Goal: Navigation & Orientation: Find specific page/section

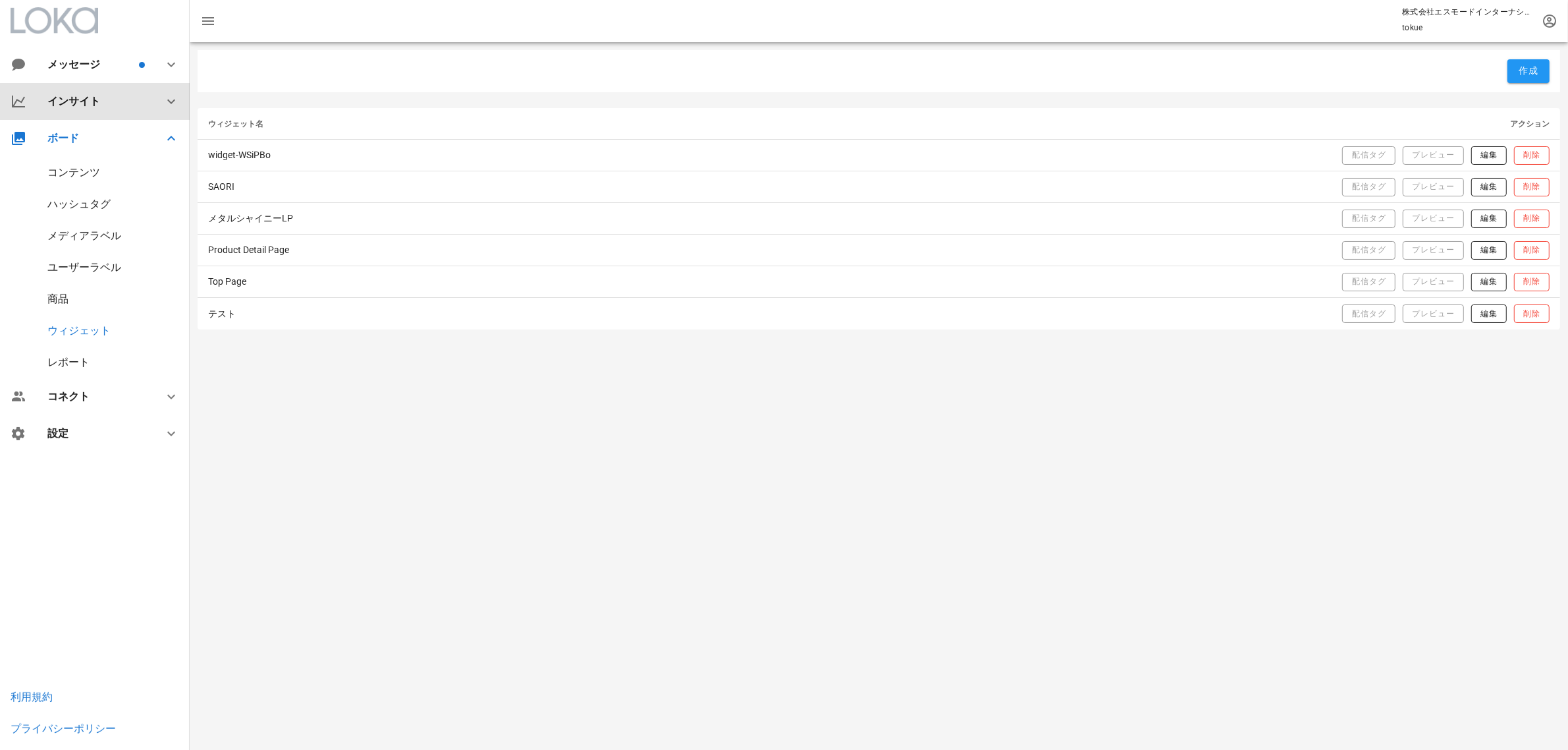
drag, startPoint x: 114, startPoint y: 93, endPoint x: 108, endPoint y: 104, distance: 12.5
click at [113, 93] on div "インサイト" at bounding box center [95, 101] width 190 height 37
click at [83, 135] on div "サマリー" at bounding box center [68, 136] width 42 height 13
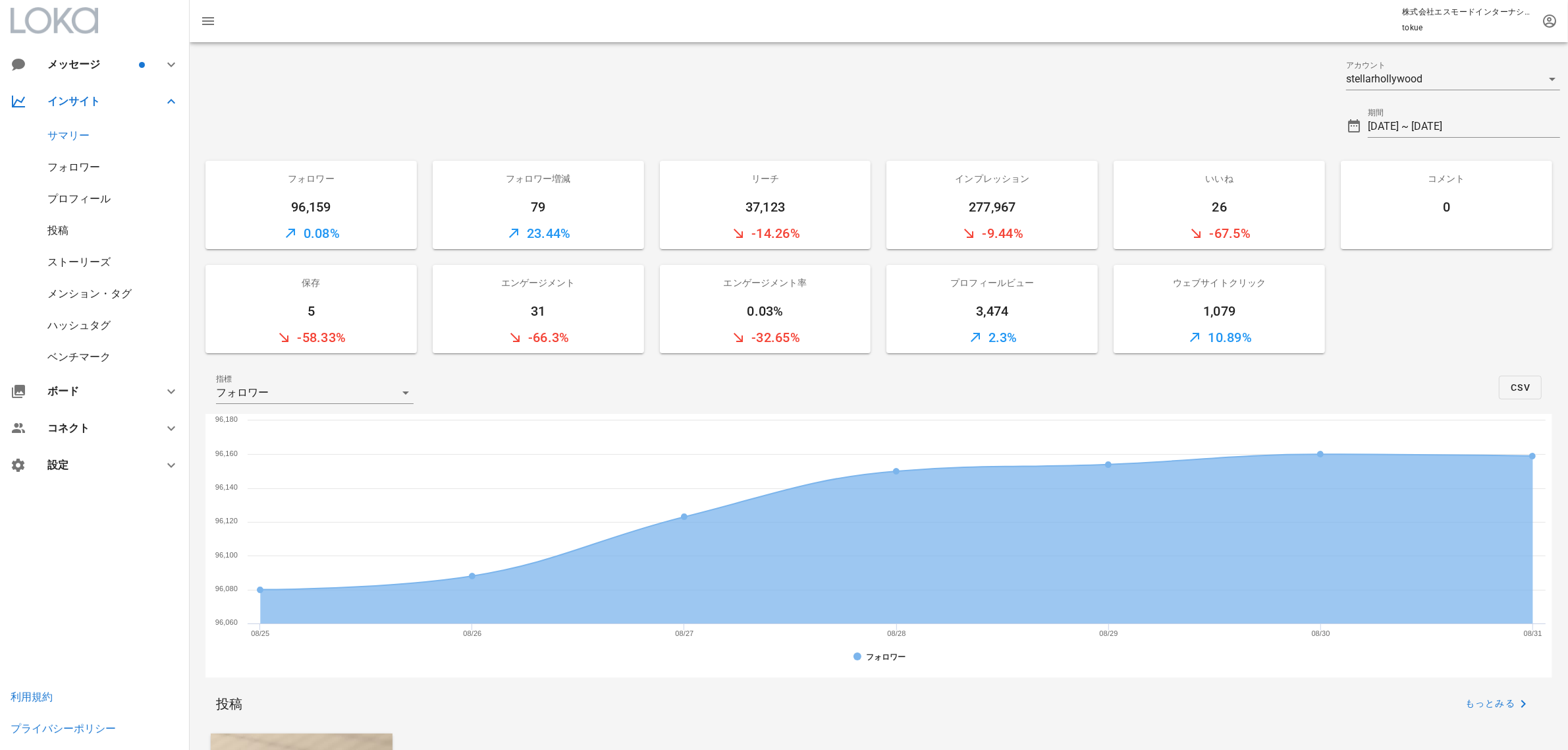
click at [55, 265] on div "ストーリーズ" at bounding box center [79, 262] width 63 height 13
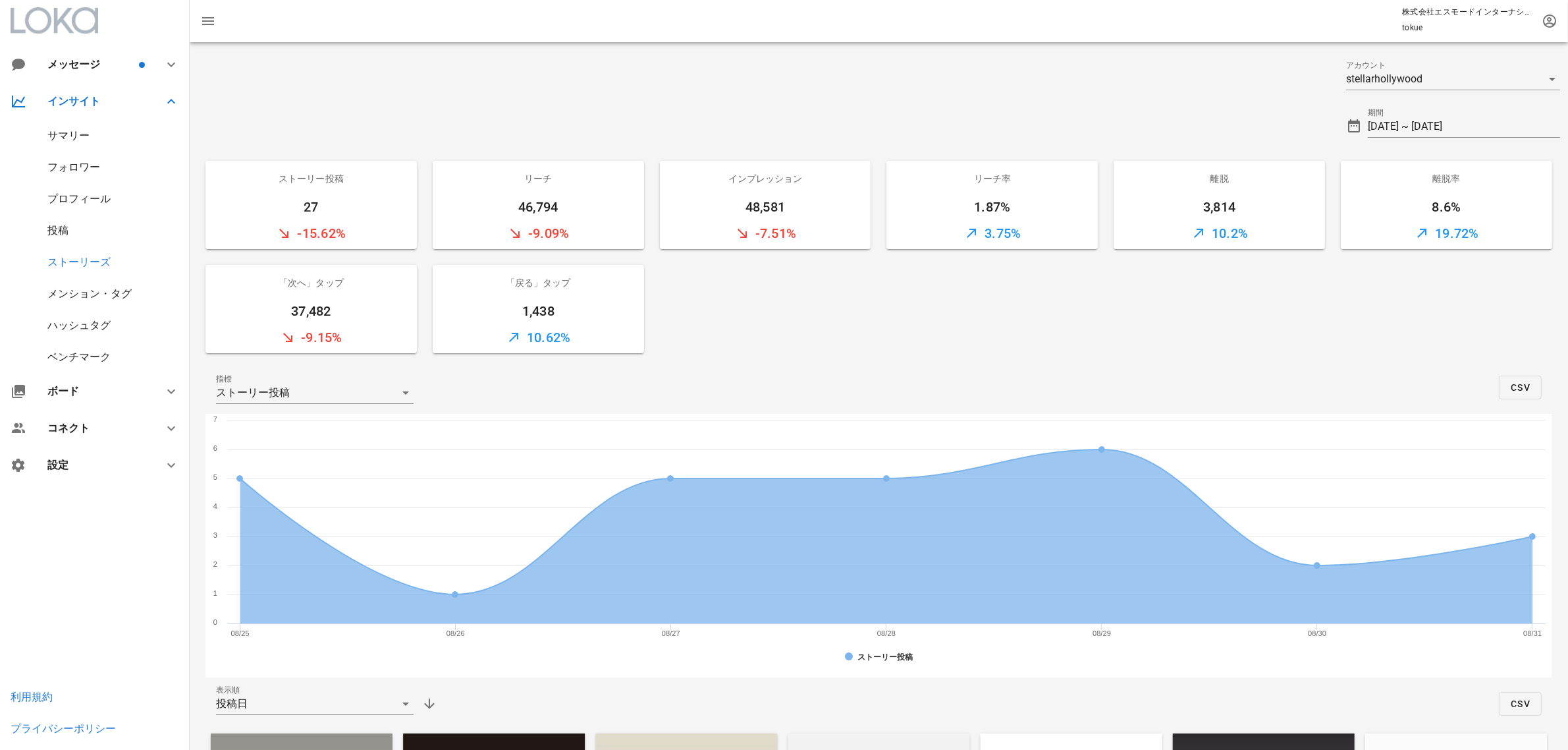
click at [54, 230] on div "投稿" at bounding box center [58, 230] width 21 height 13
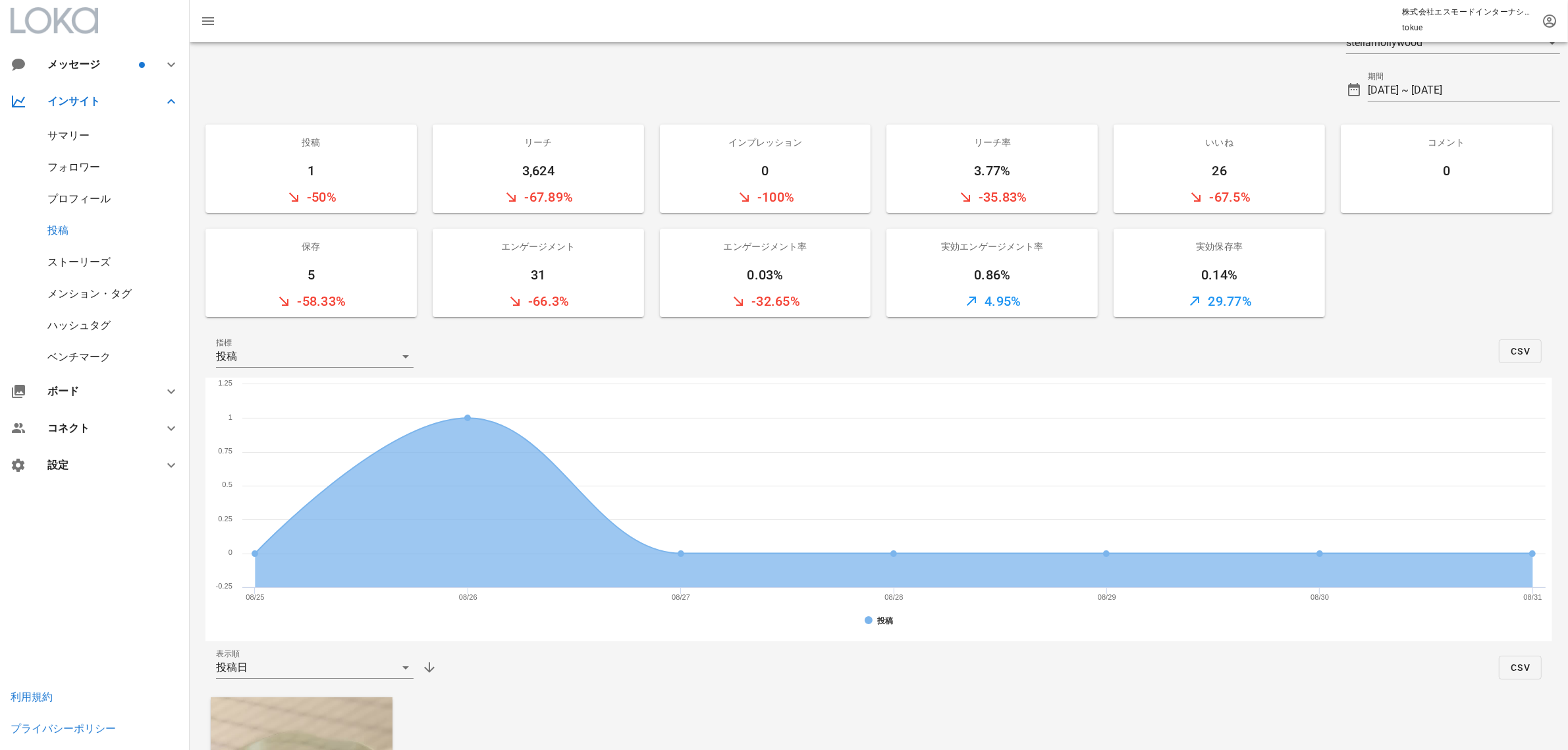
scroll to position [6, 0]
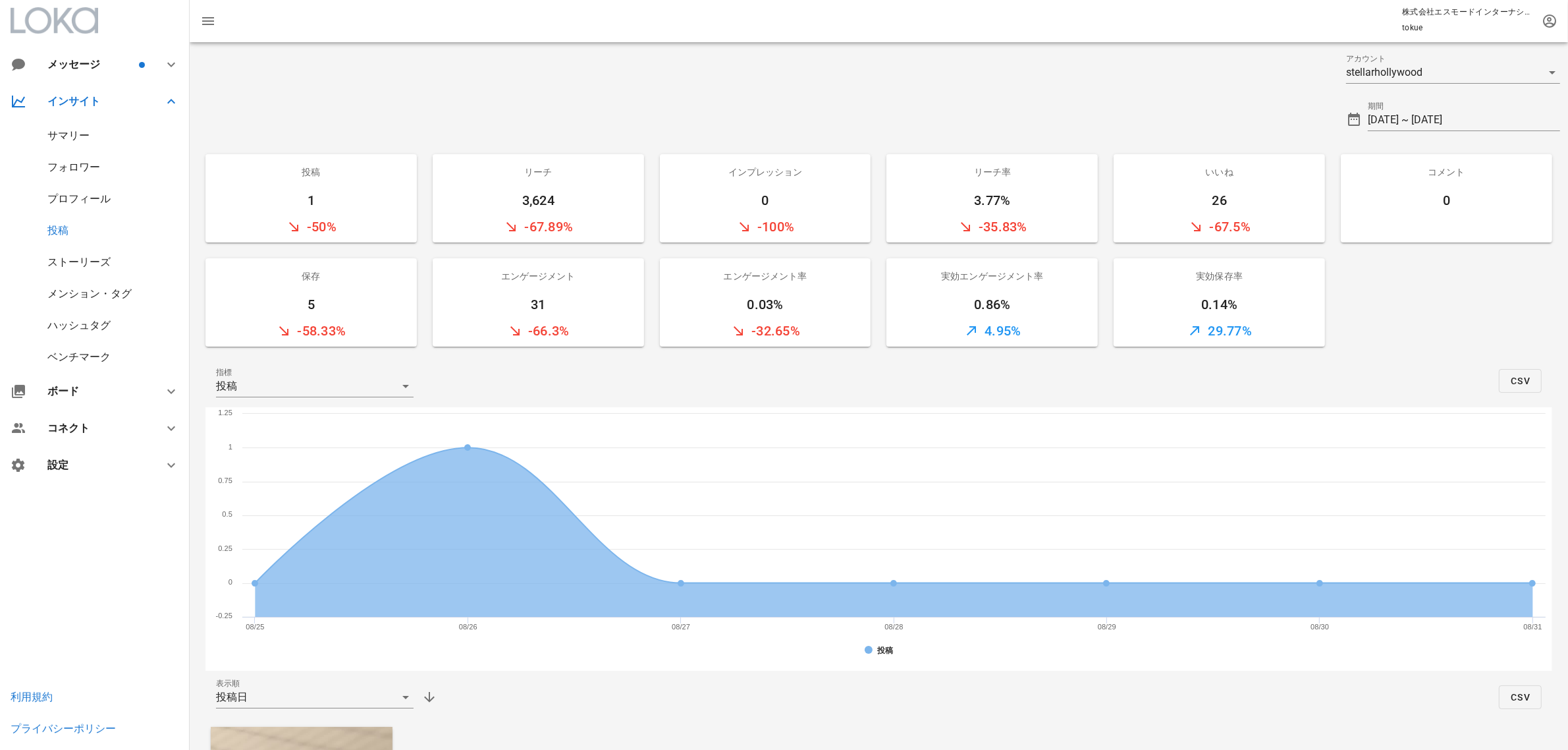
click at [87, 297] on div "メンション・タグ" at bounding box center [89, 294] width 84 height 13
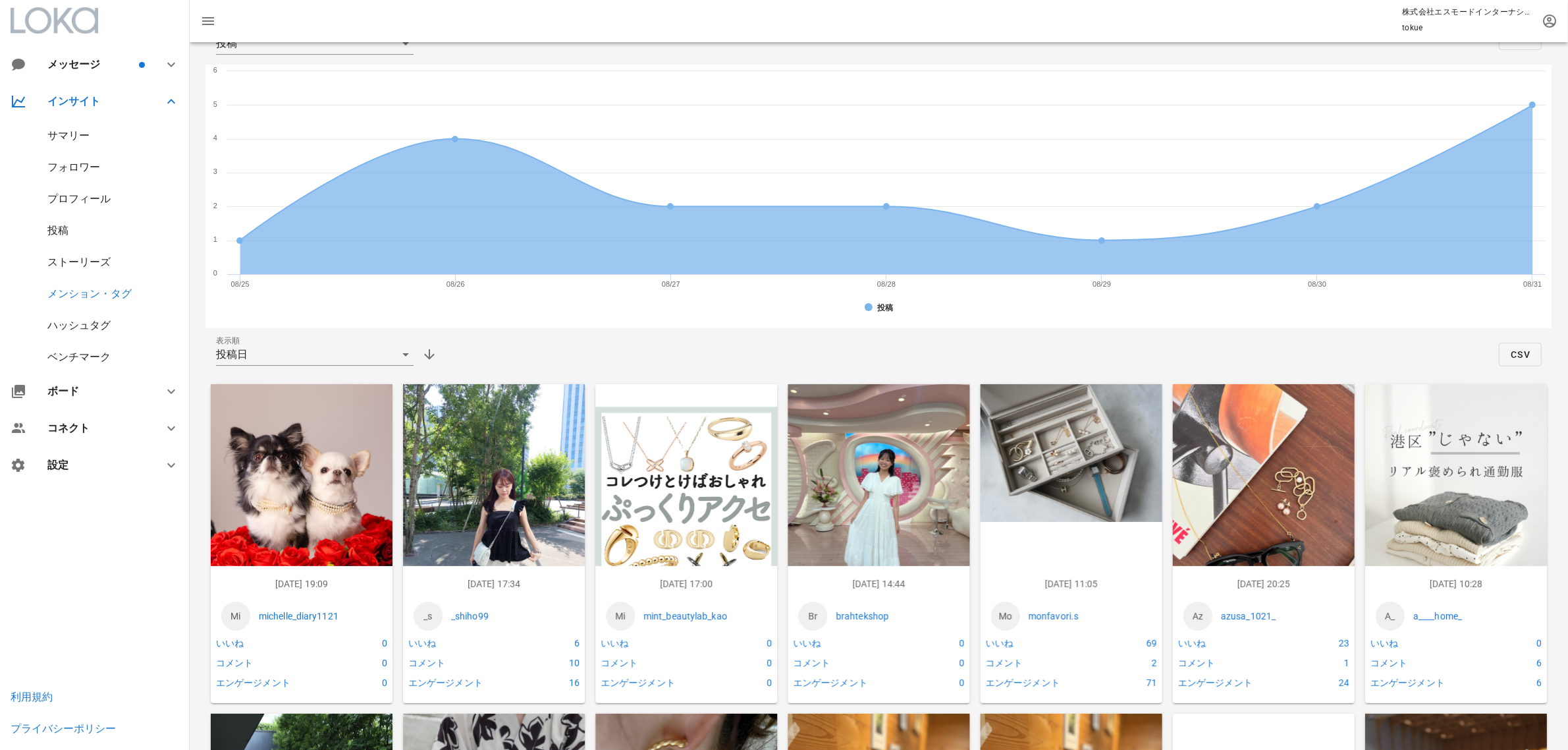
scroll to position [412, 0]
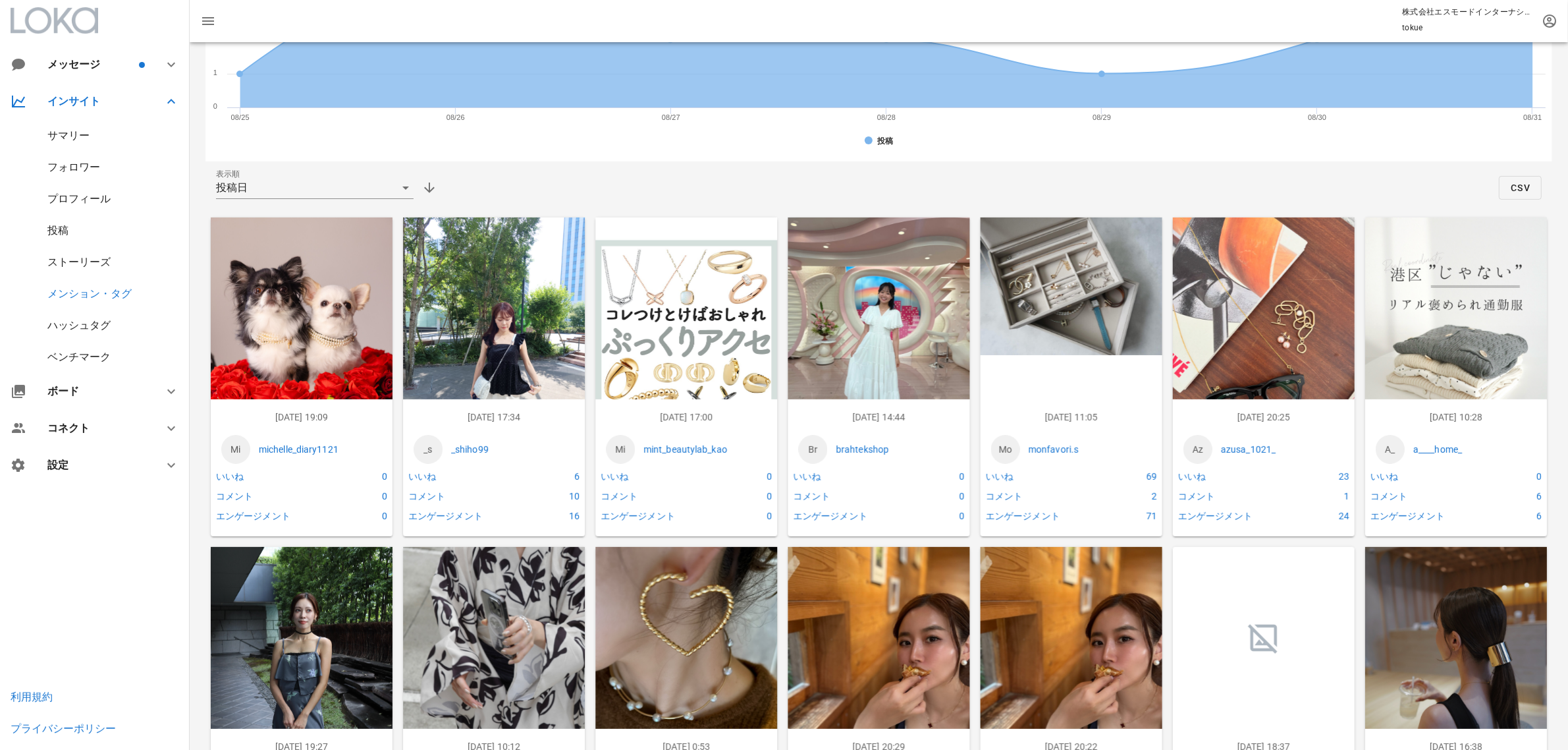
click at [474, 312] on img at bounding box center [494, 339] width 181 height 243
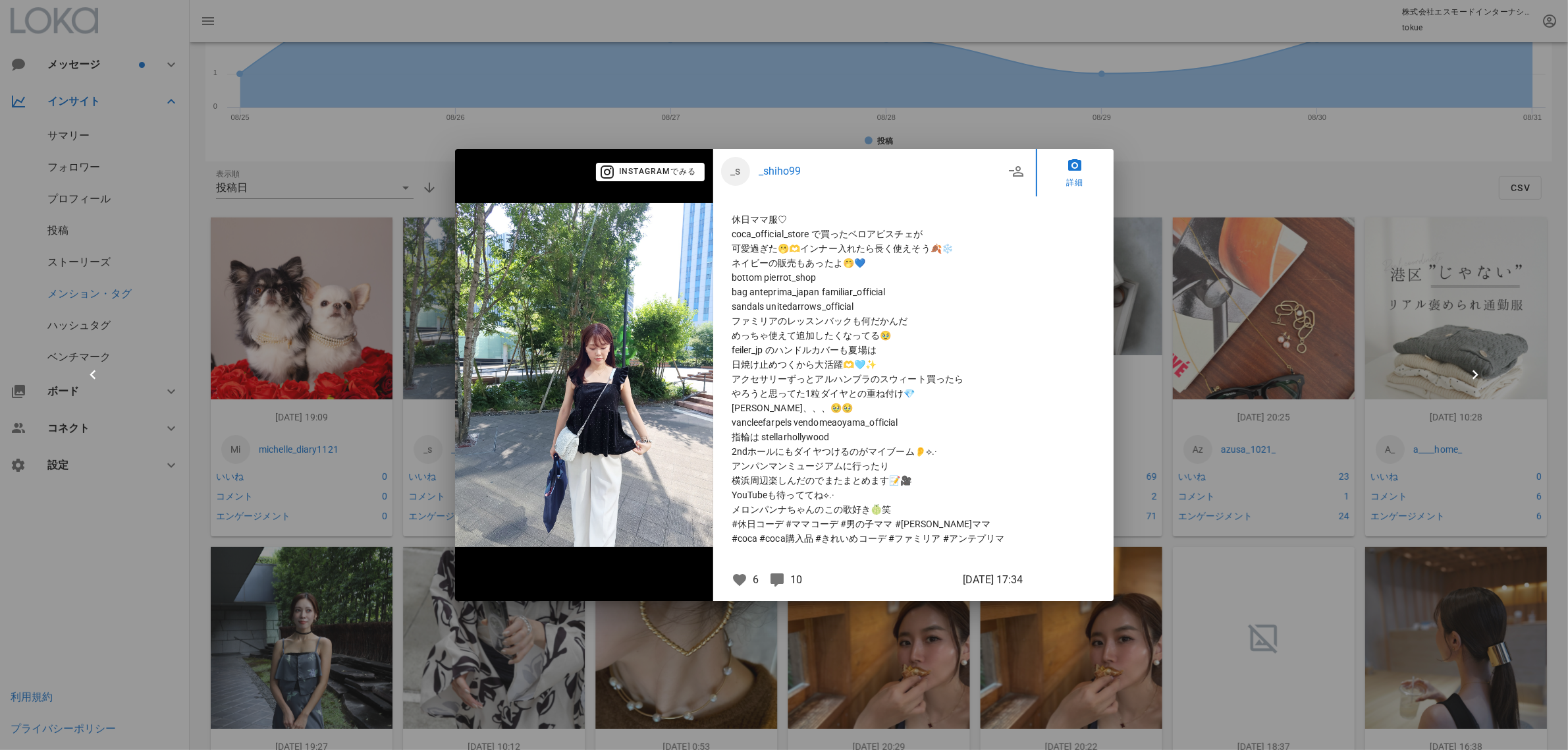
click at [1190, 369] on div at bounding box center [784, 375] width 1568 height 750
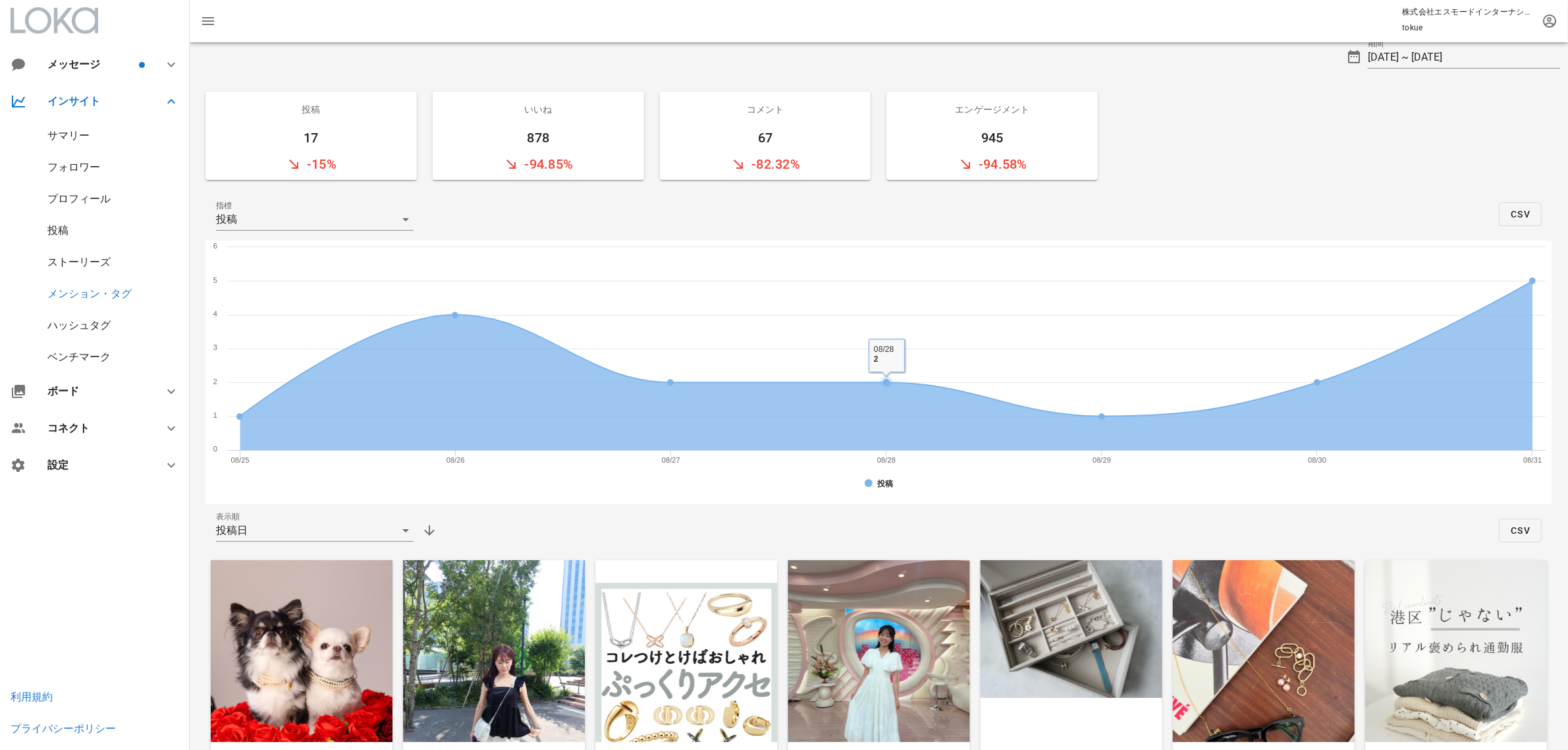
scroll to position [0, 0]
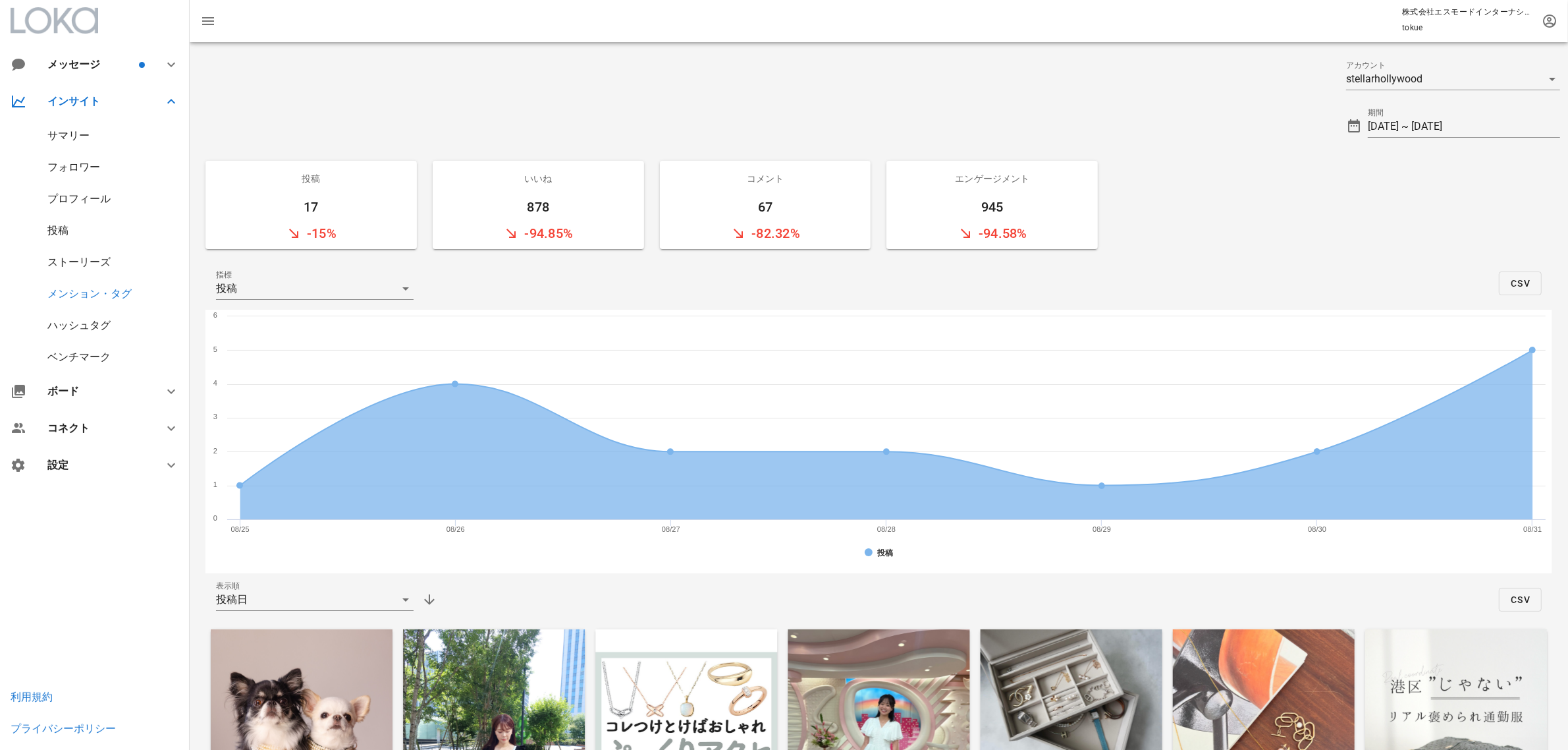
click at [73, 131] on div "サマリー" at bounding box center [68, 136] width 42 height 13
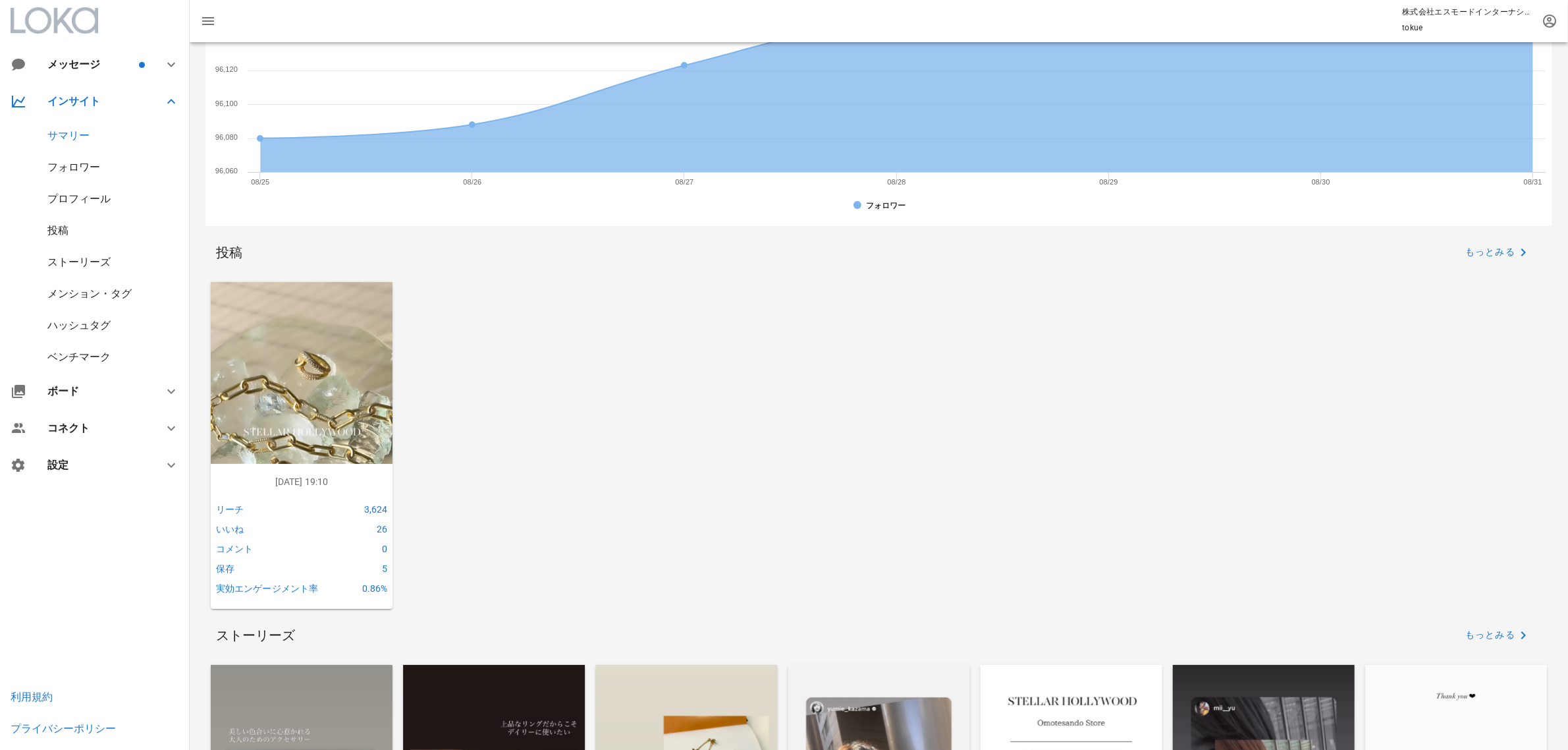
scroll to position [494, 0]
